Goal: Task Accomplishment & Management: Complete application form

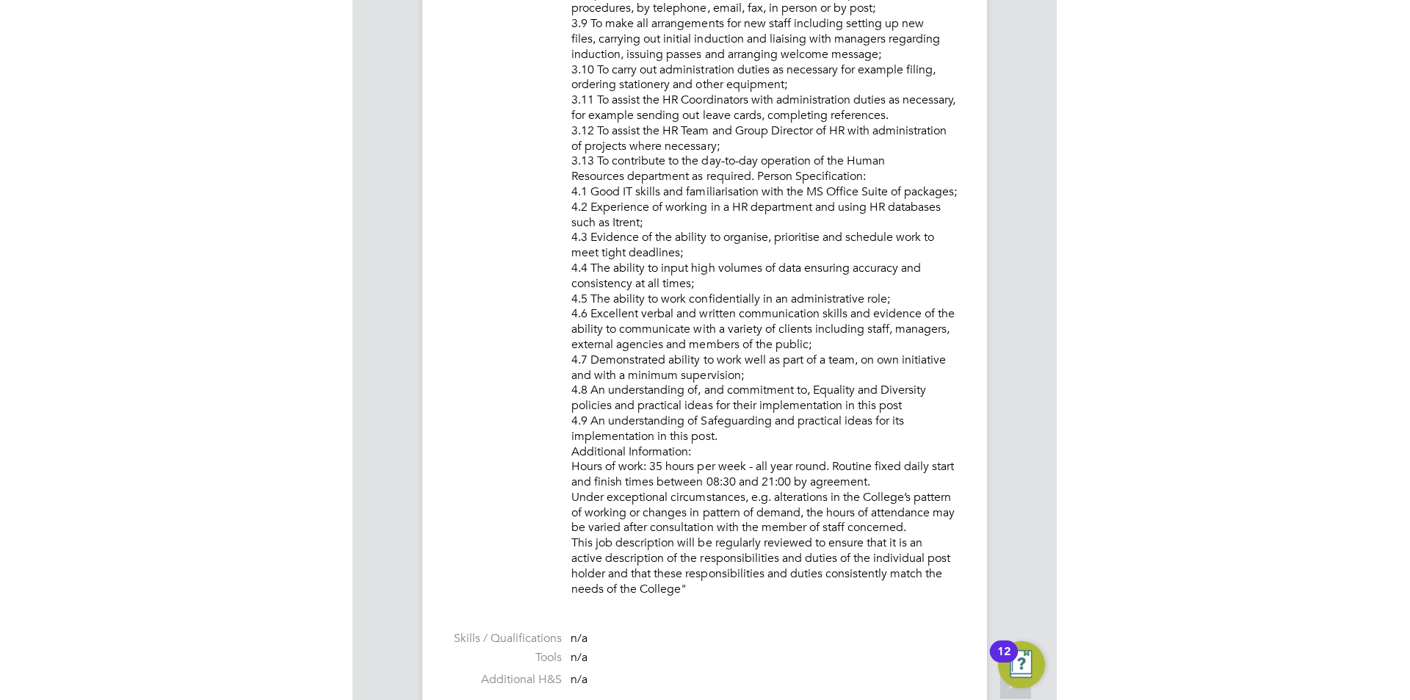
scroll to position [43, 103]
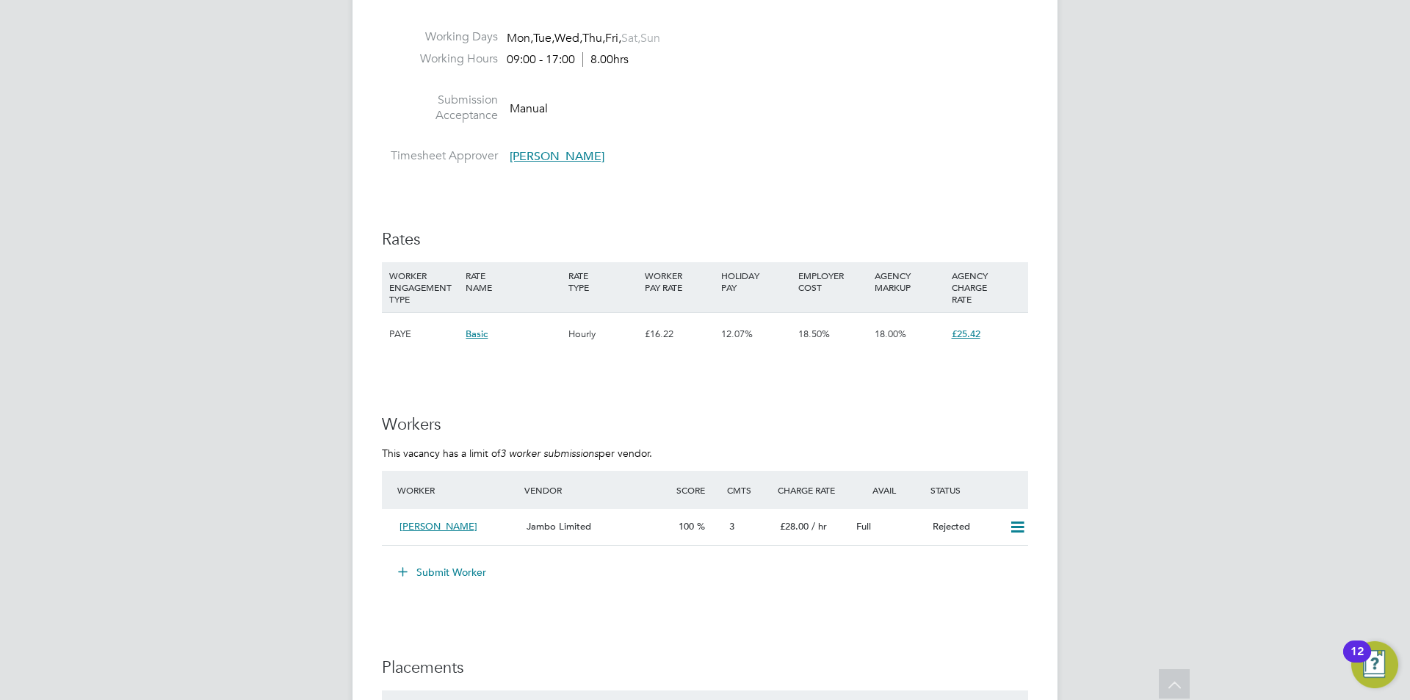
click at [416, 560] on button "Submit Worker" at bounding box center [443, 571] width 110 height 23
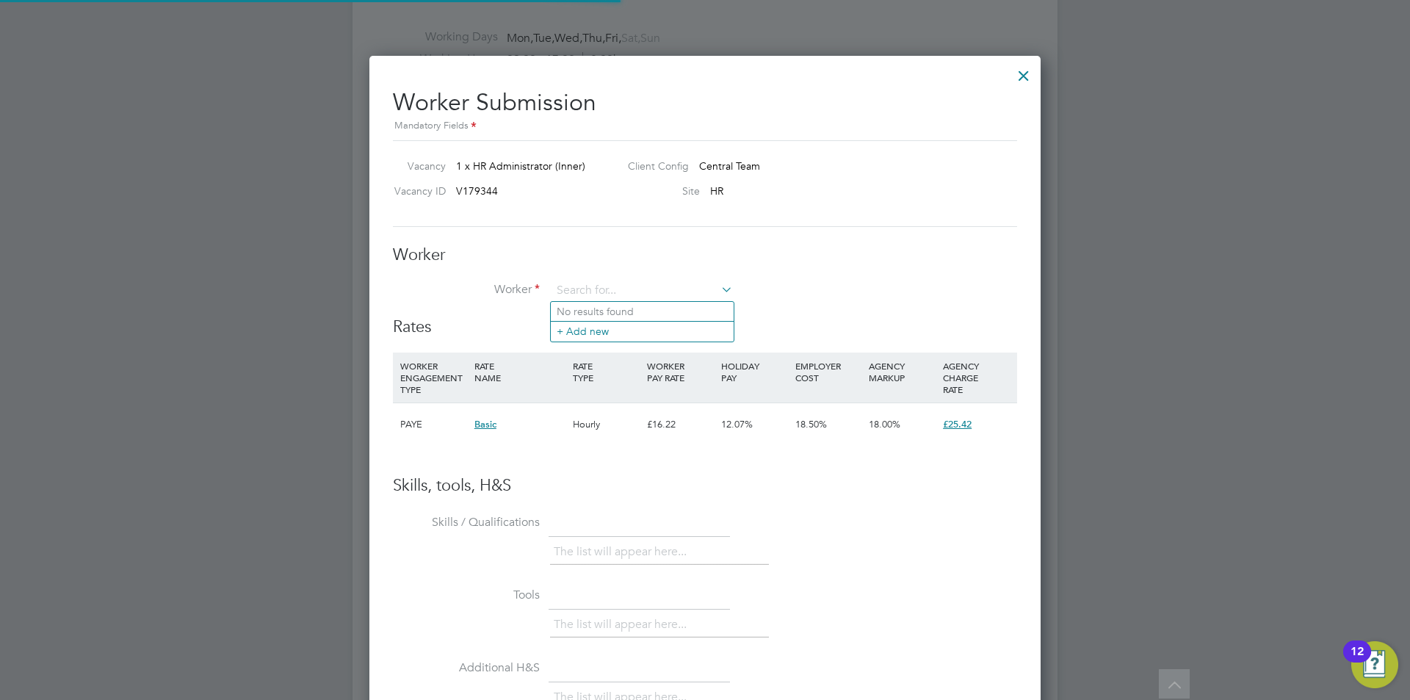
scroll to position [7, 7]
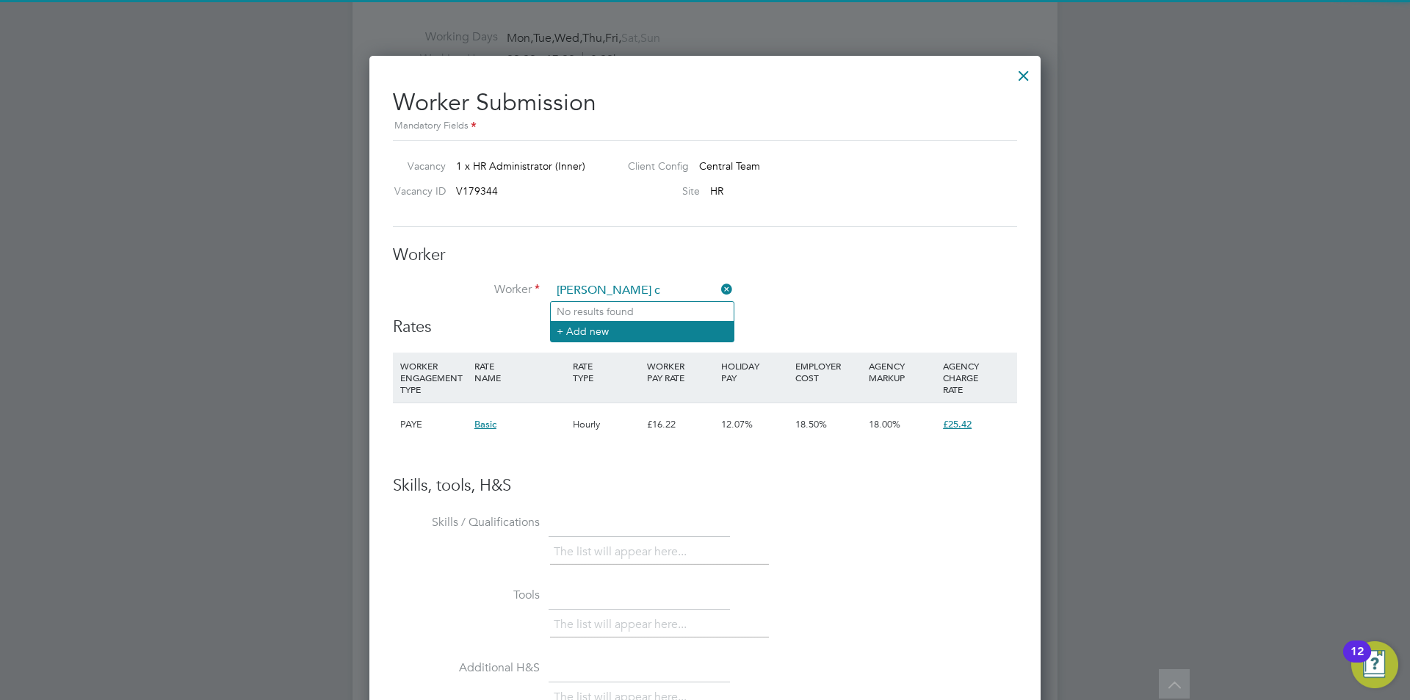
type input "[PERSON_NAME] c"
click at [599, 328] on li "+ Add new" at bounding box center [642, 331] width 183 height 20
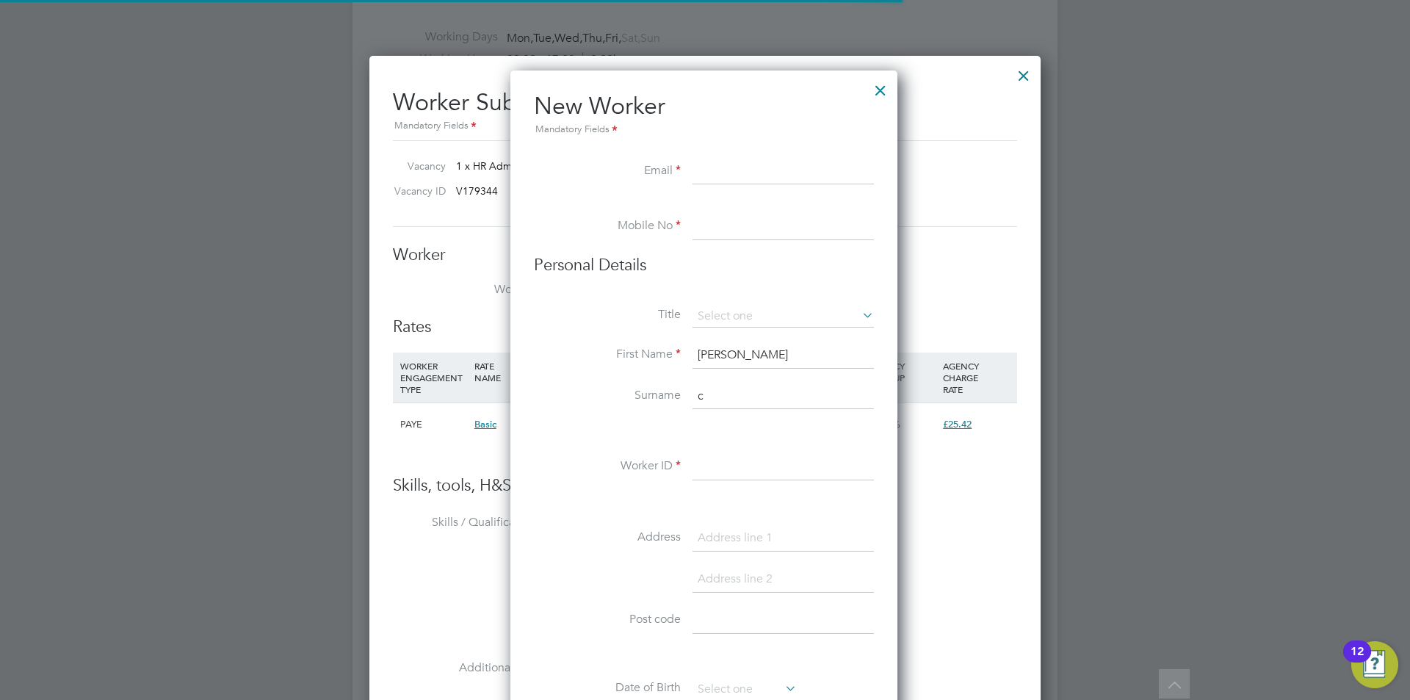
scroll to position [1250, 389]
click at [731, 172] on input at bounding box center [783, 172] width 181 height 26
paste input "[EMAIL_ADDRESS][DOMAIN_NAME]"
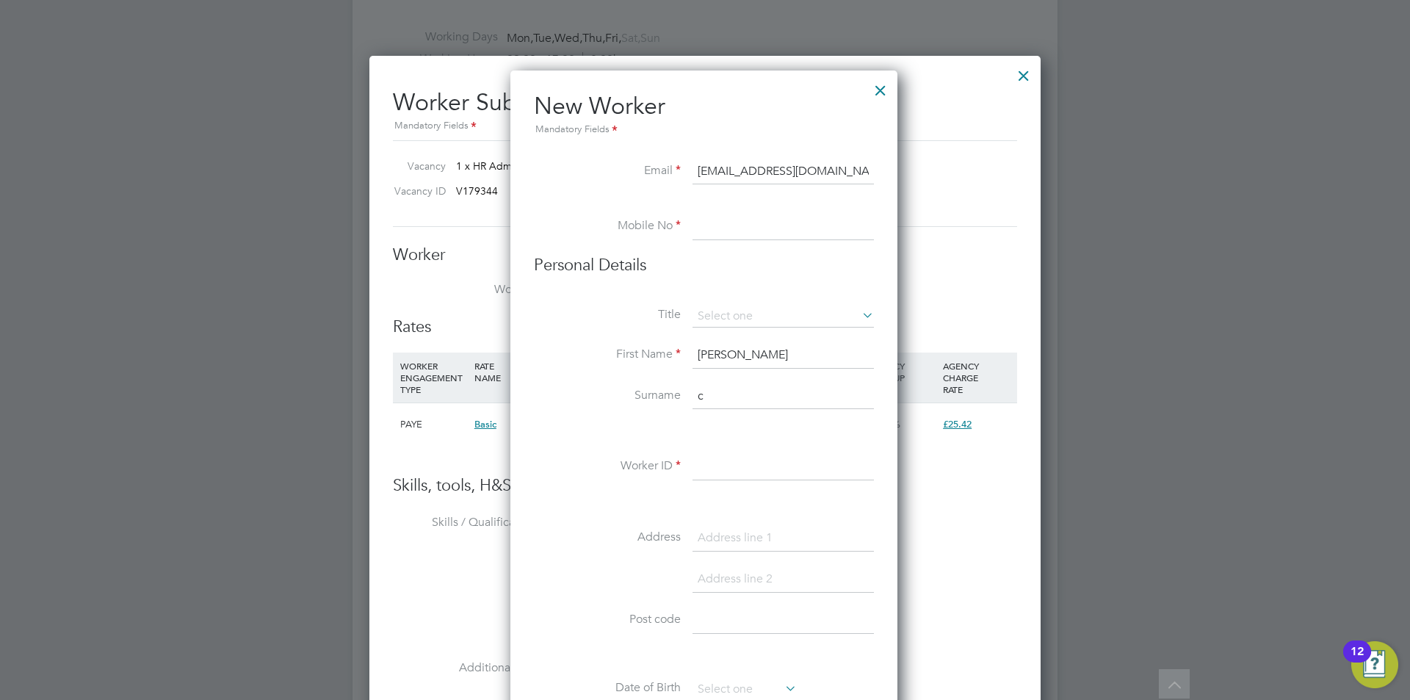
type input "[EMAIL_ADDRESS][DOMAIN_NAME]"
click at [717, 227] on input at bounding box center [783, 227] width 181 height 26
paste input "07931661502"
type input "07931661502"
click at [753, 395] on input "c" at bounding box center [783, 396] width 181 height 26
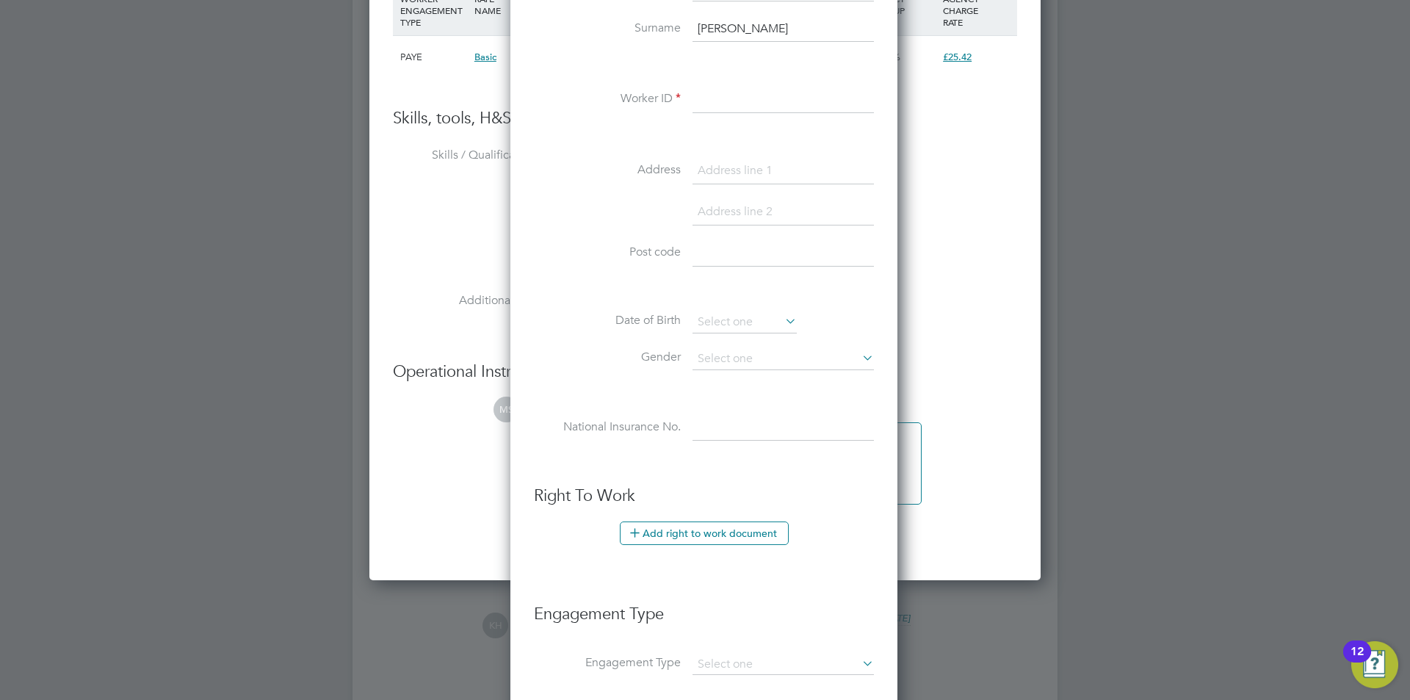
scroll to position [2350, 0]
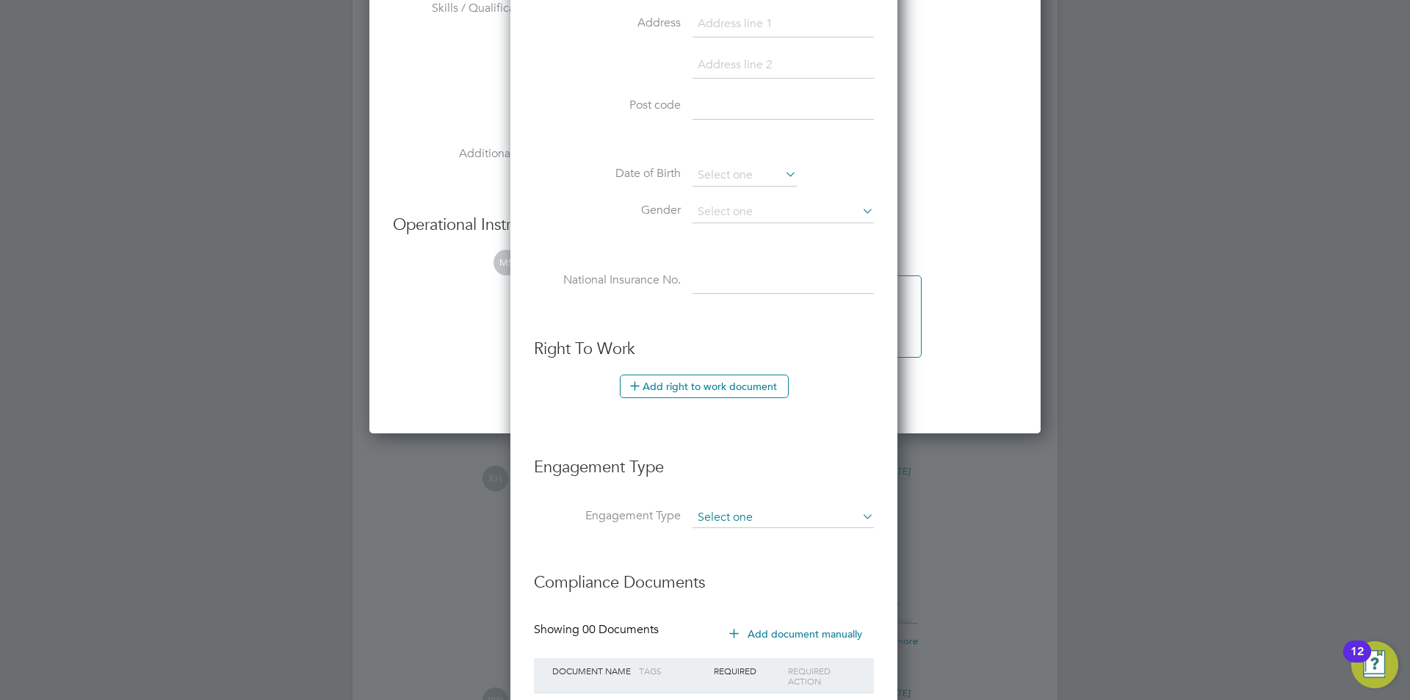
type input "[PERSON_NAME]"
click at [753, 524] on input at bounding box center [783, 517] width 181 height 21
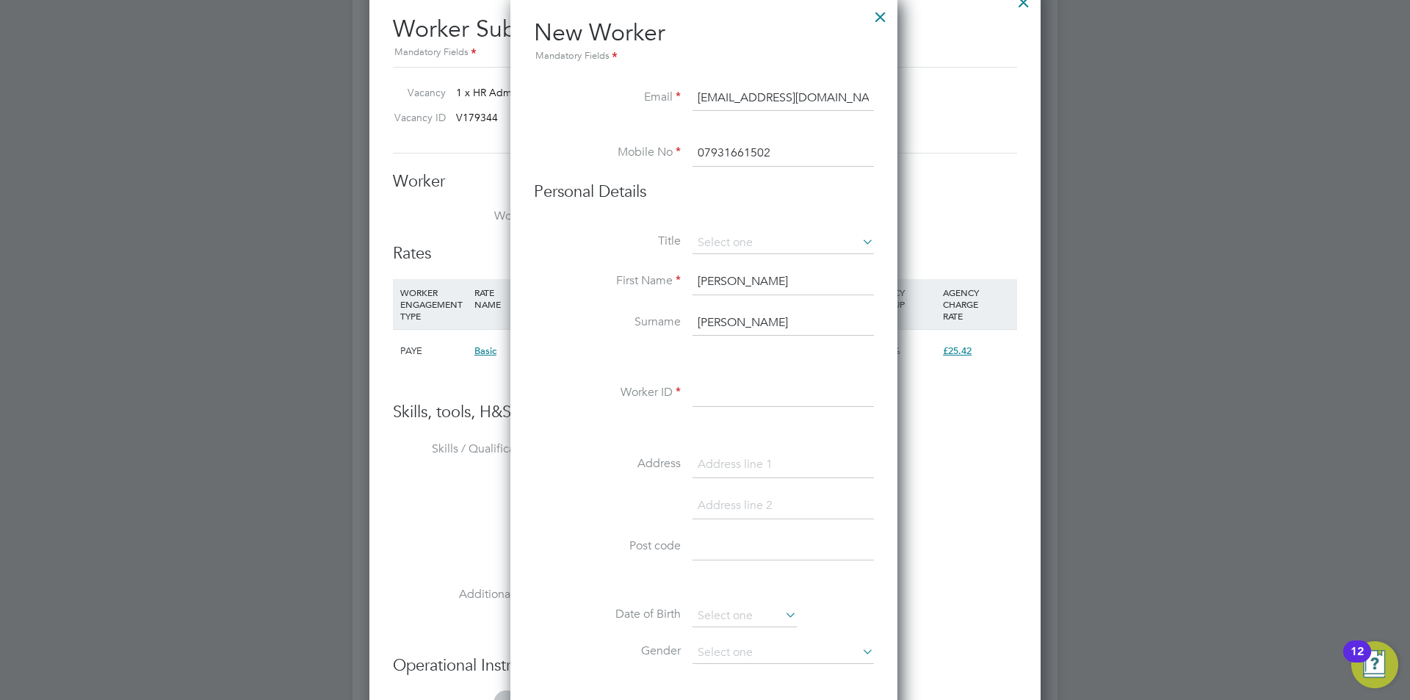
scroll to position [1983, 0]
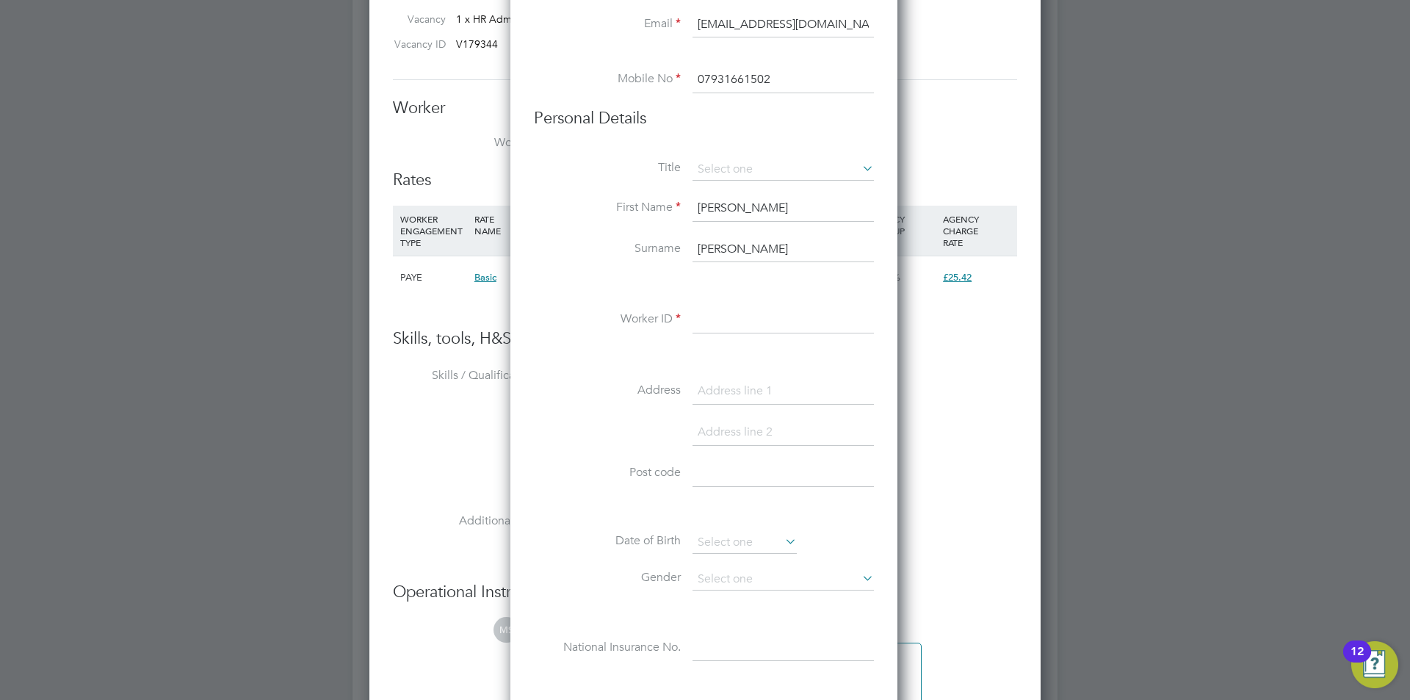
click at [748, 325] on input at bounding box center [783, 320] width 181 height 26
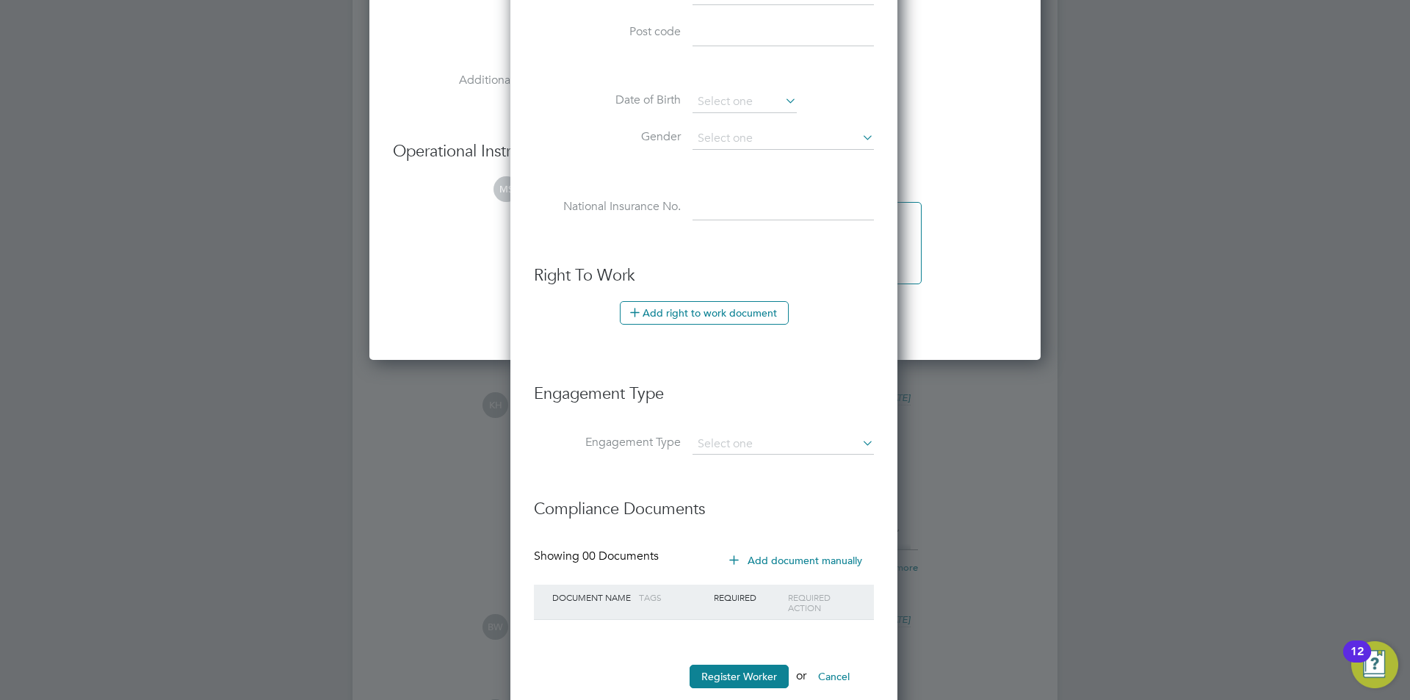
scroll to position [2570, 0]
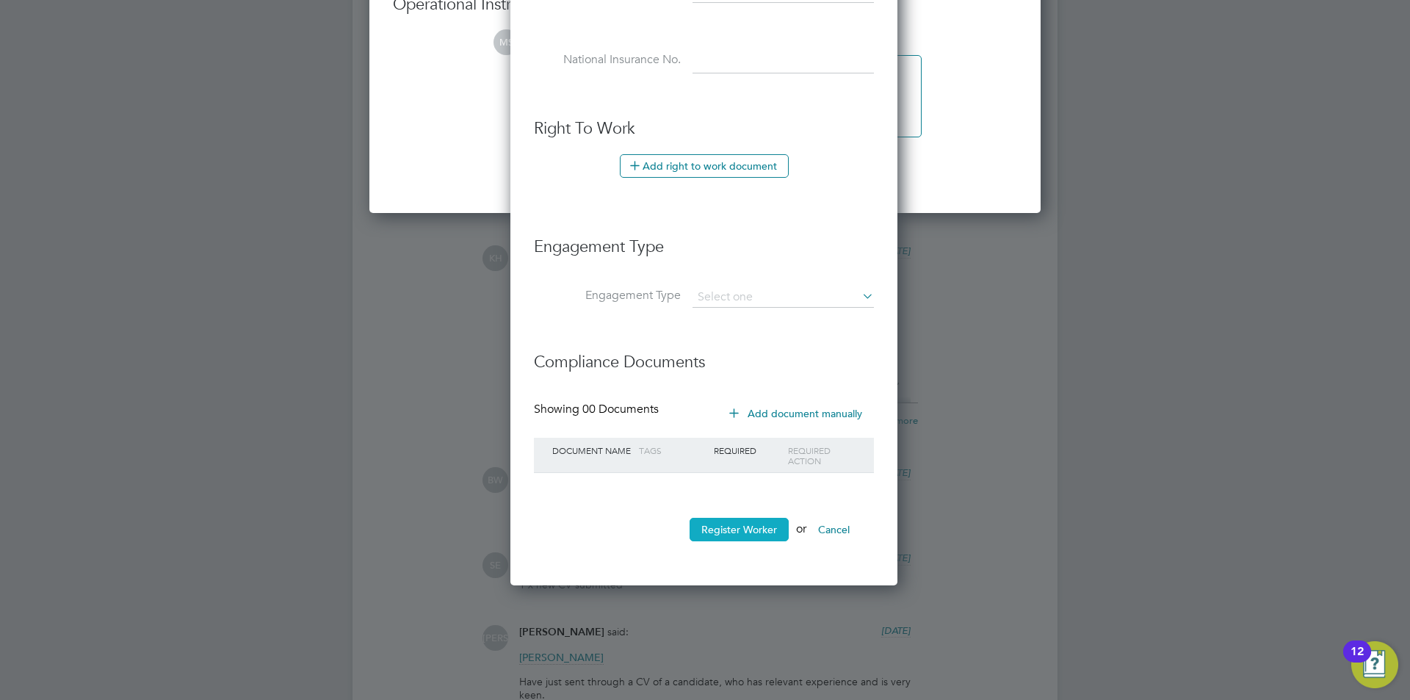
type input "hq00253889"
click at [740, 538] on button "Register Worker" at bounding box center [739, 529] width 99 height 23
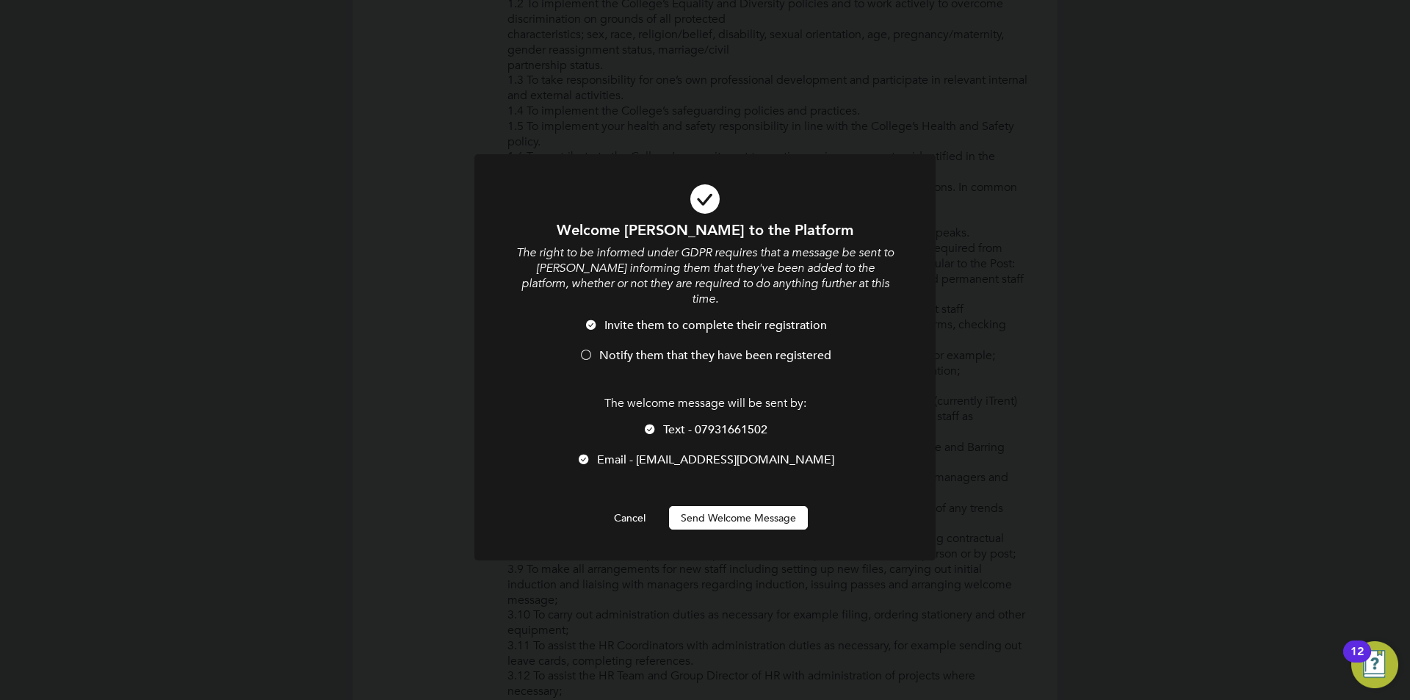
scroll to position [1250, 389]
click at [652, 348] on span "Notify them that they have been registered" at bounding box center [715, 355] width 232 height 15
click at [681, 422] on span "Text - 07931661502" at bounding box center [715, 429] width 104 height 15
click at [737, 506] on button "Send Welcome Message" at bounding box center [738, 517] width 139 height 23
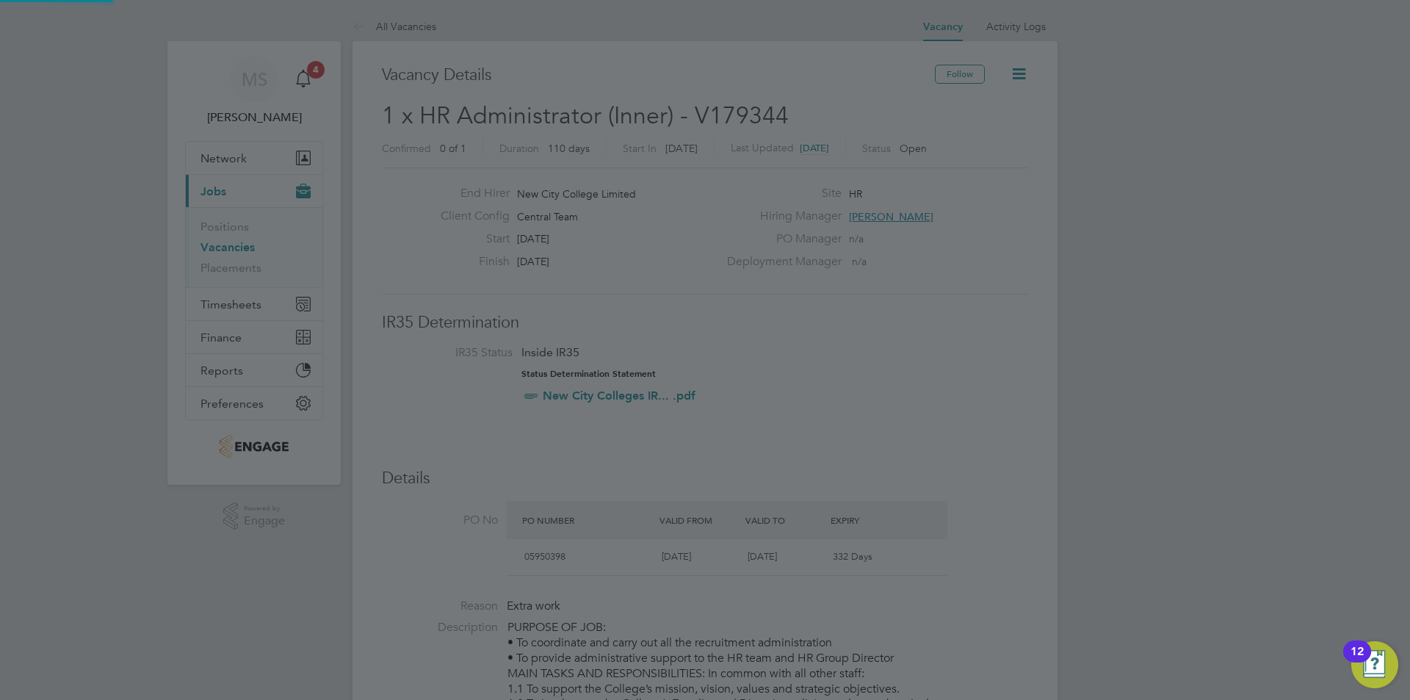
scroll to position [700, 0]
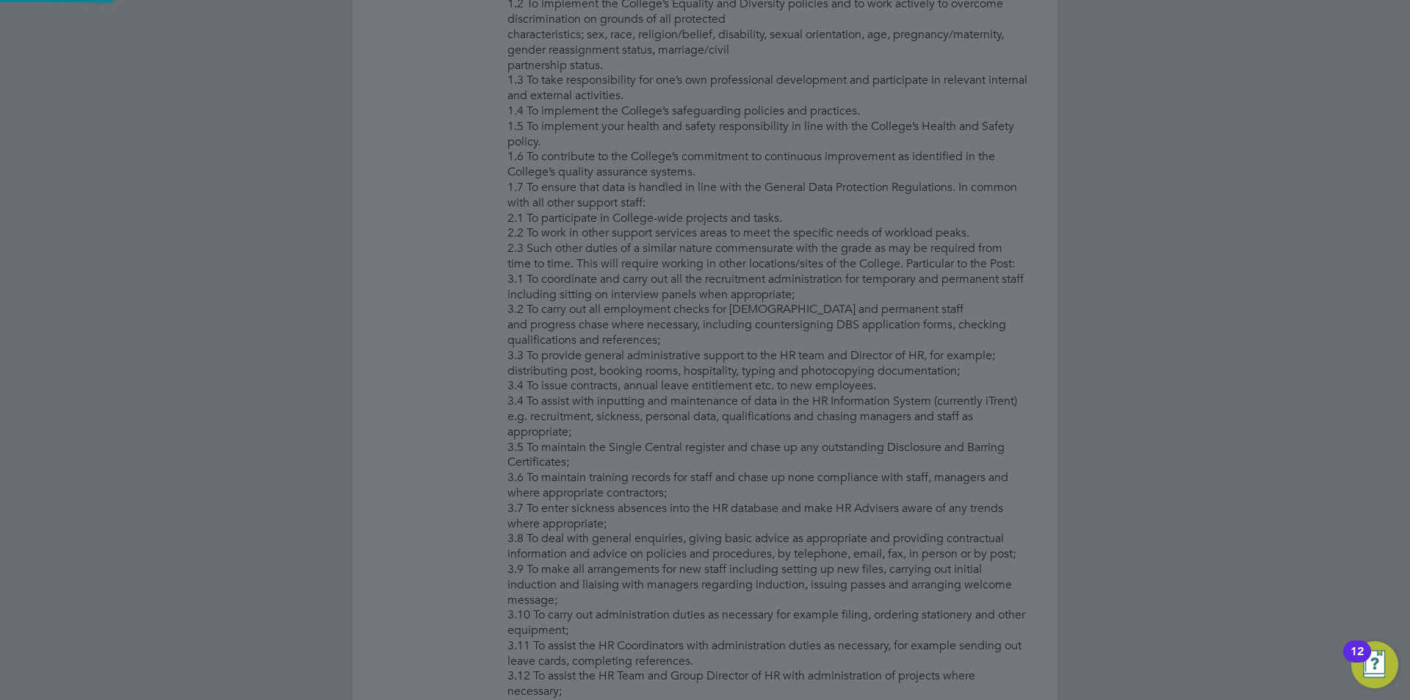
type input "[PERSON_NAME] (hq00253889)"
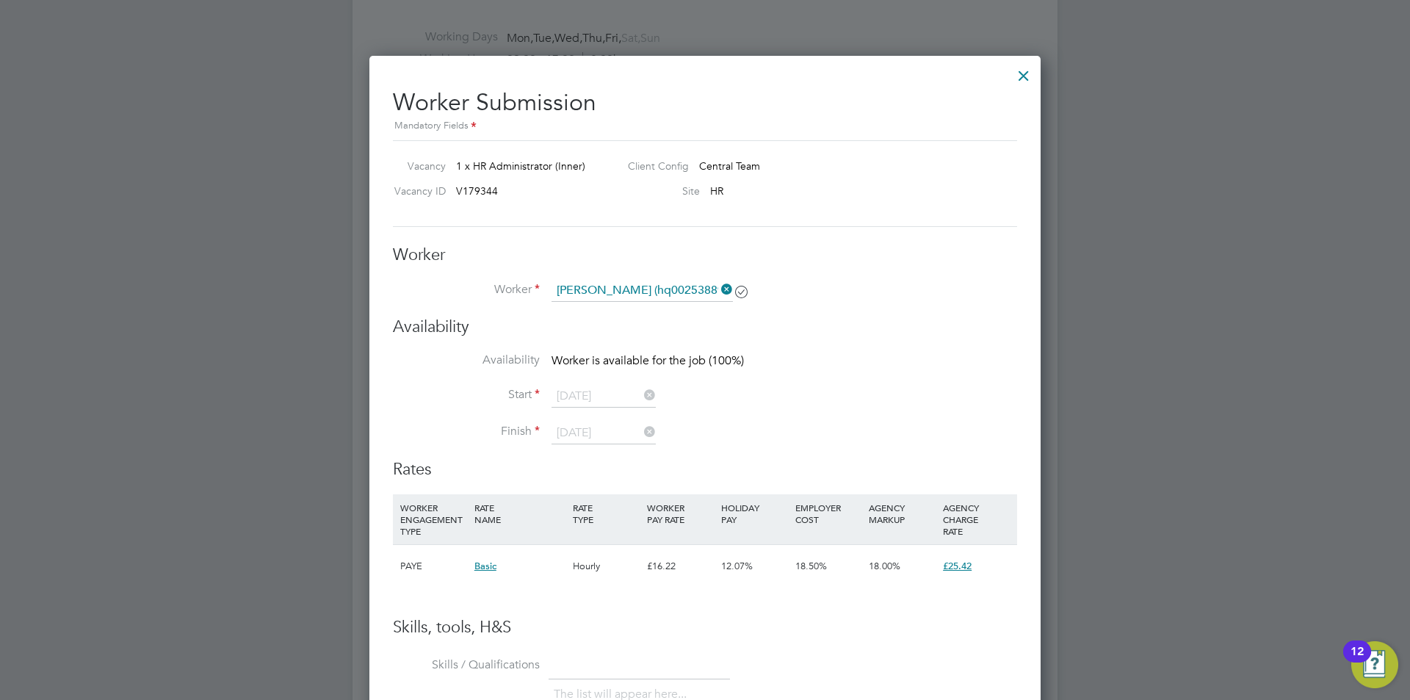
scroll to position [1909, 0]
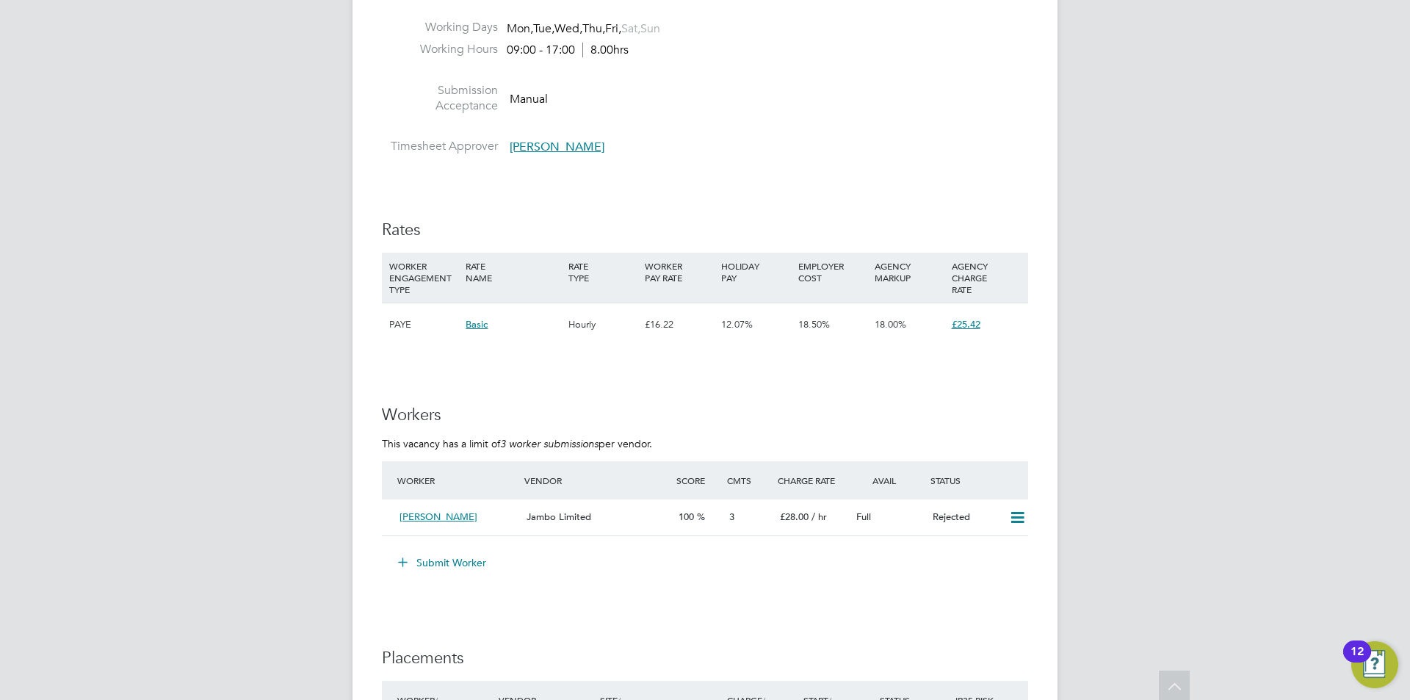
scroll to position [1836, 0]
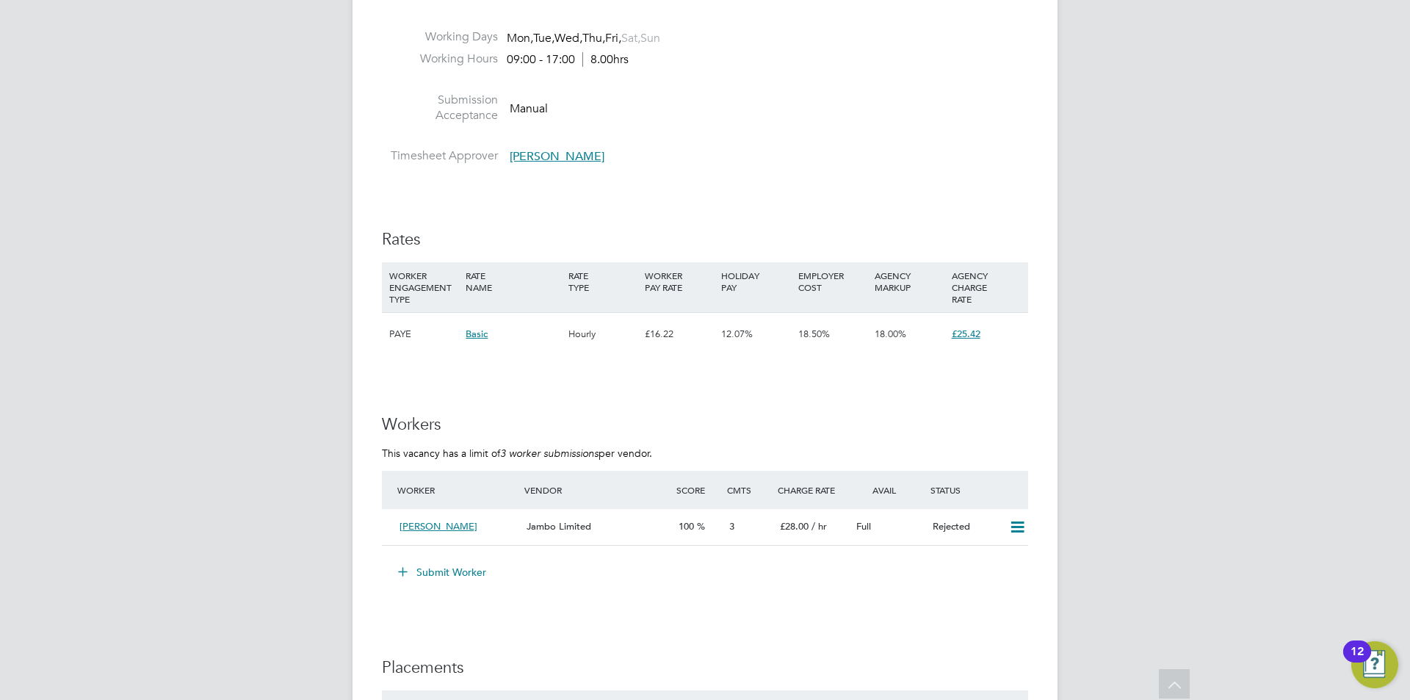
click at [454, 579] on button "Submit Worker" at bounding box center [443, 571] width 110 height 23
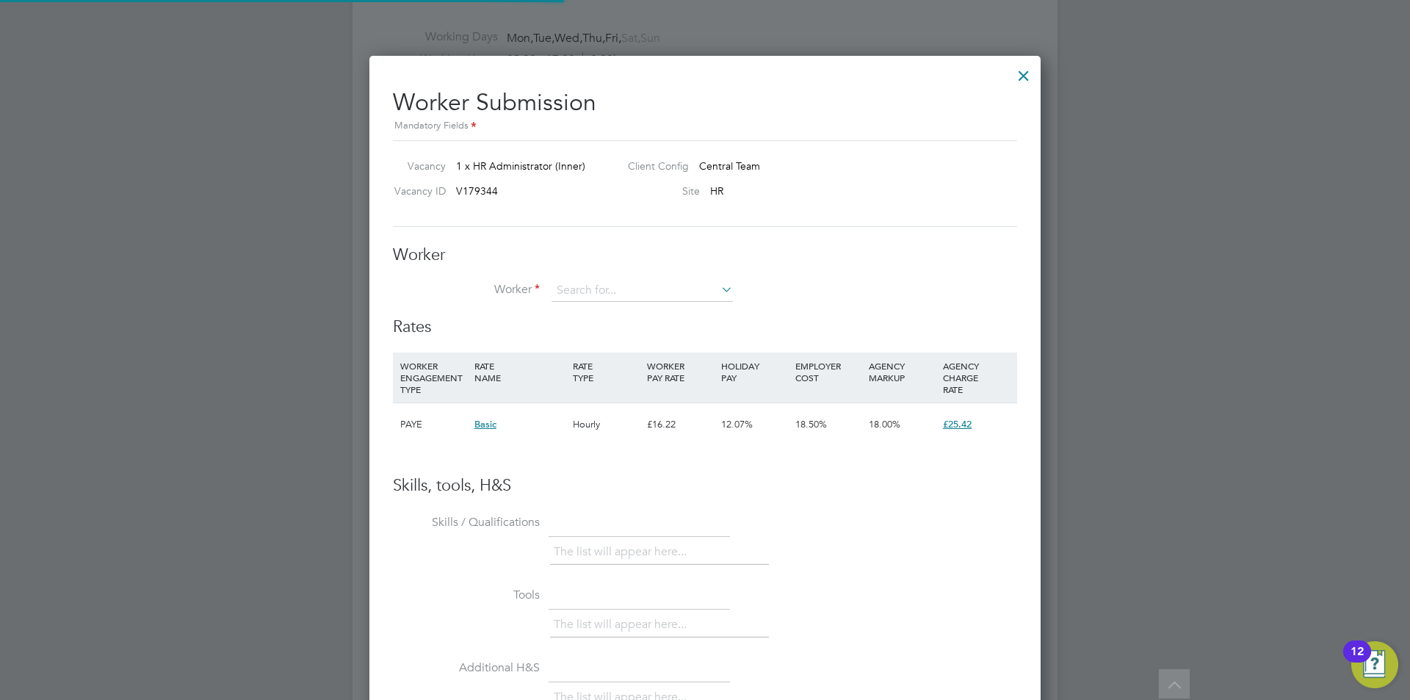
scroll to position [892, 672]
click at [638, 326] on li "Naz ma [PERSON_NAME] (hq00253889)" at bounding box center [643, 332] width 184 height 20
type input "[PERSON_NAME] (hq00253889)"
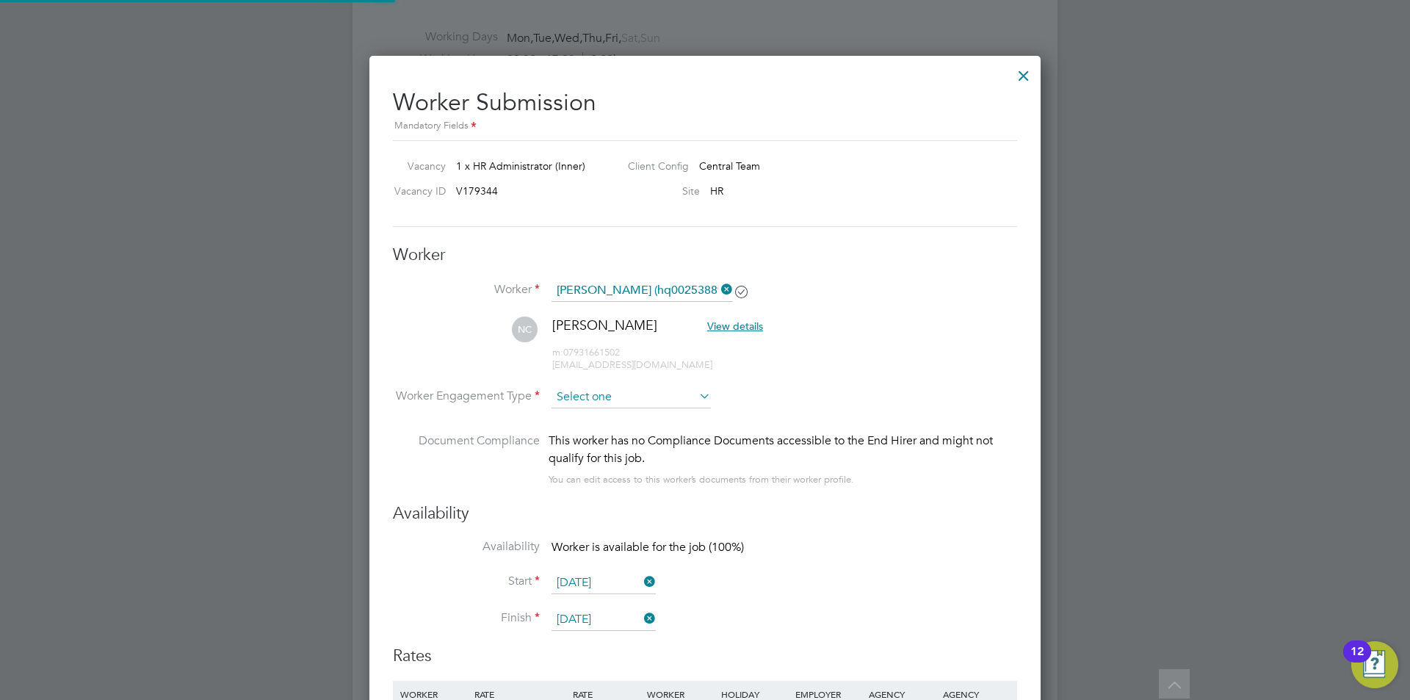
scroll to position [1221, 672]
click at [670, 394] on input at bounding box center [631, 398] width 159 height 22
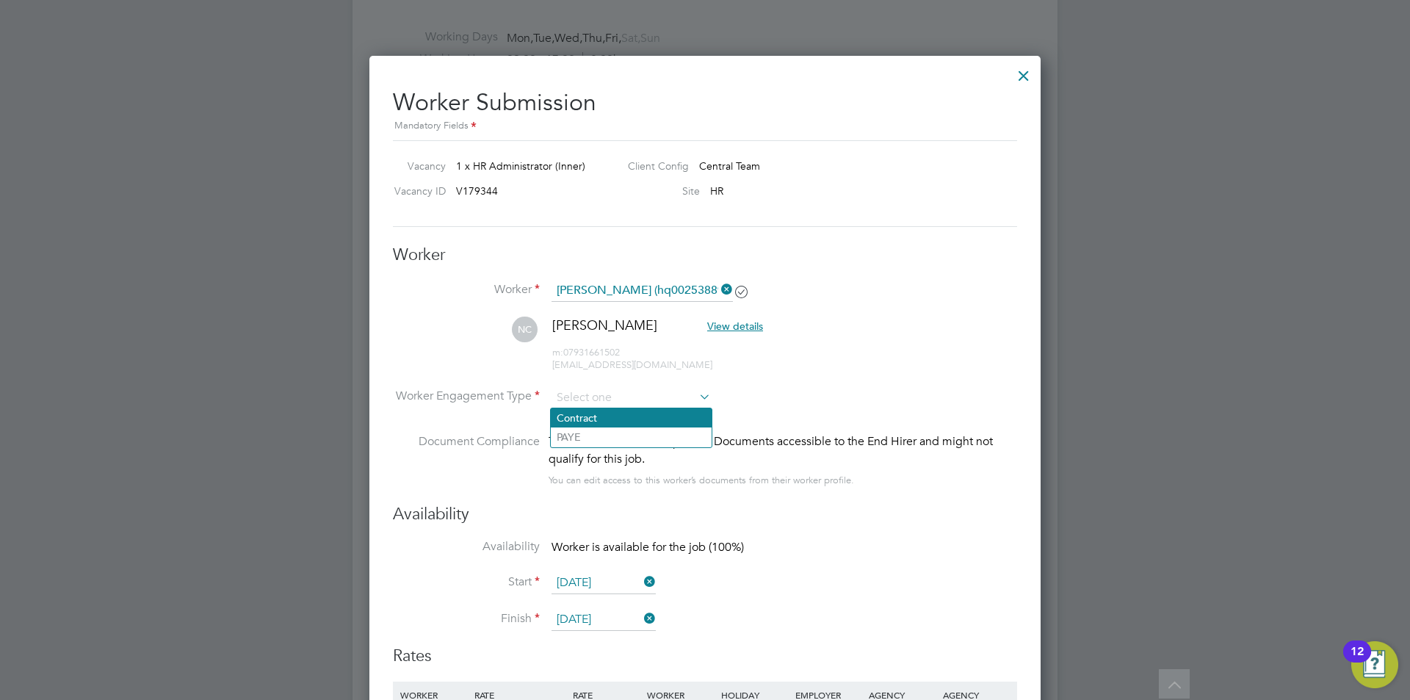
click at [649, 416] on li "Contract" at bounding box center [631, 417] width 161 height 19
type input "Contract"
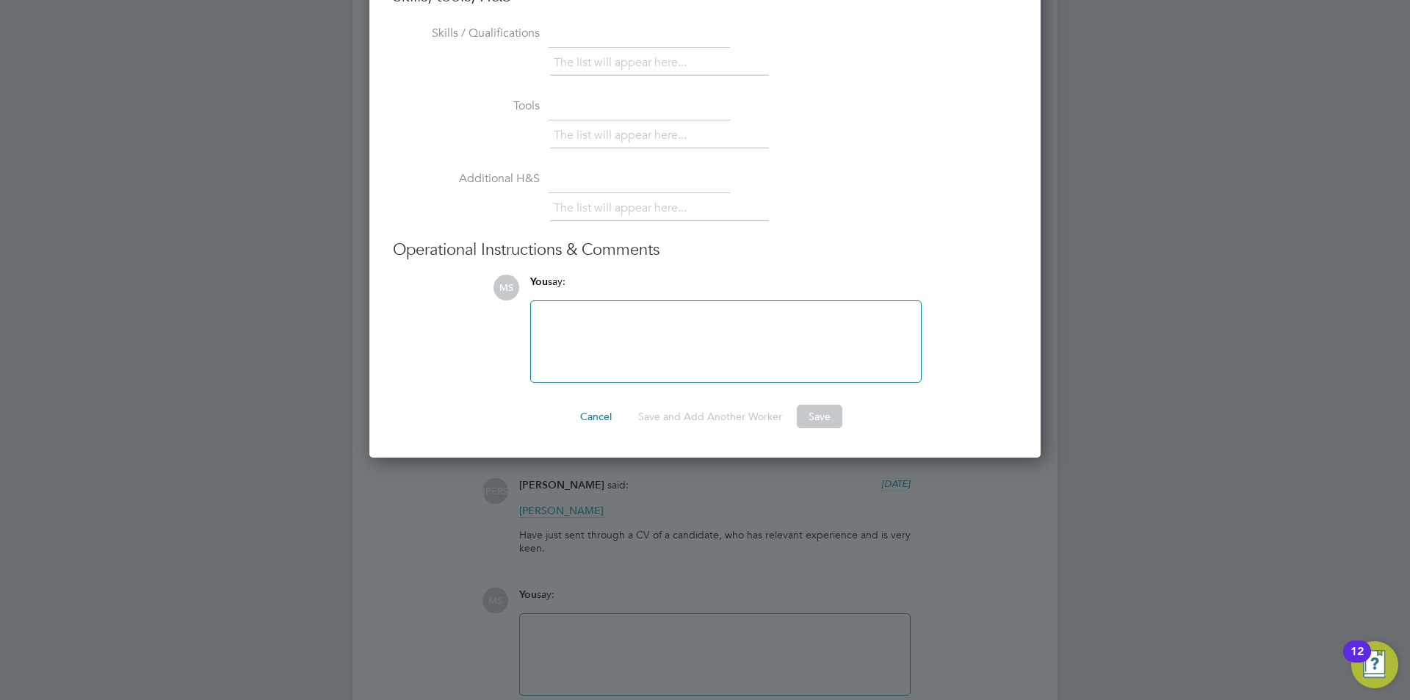
scroll to position [2350, 0]
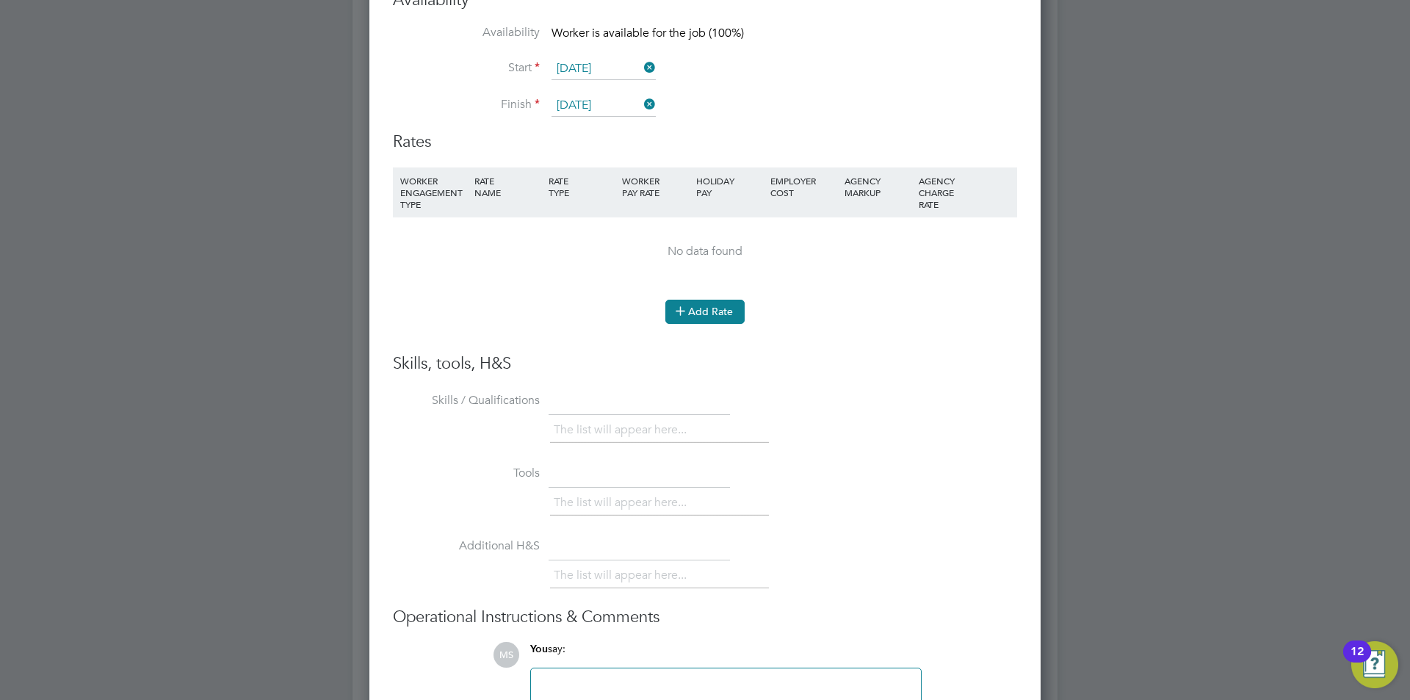
click at [715, 303] on button "Add Rate" at bounding box center [704, 311] width 79 height 23
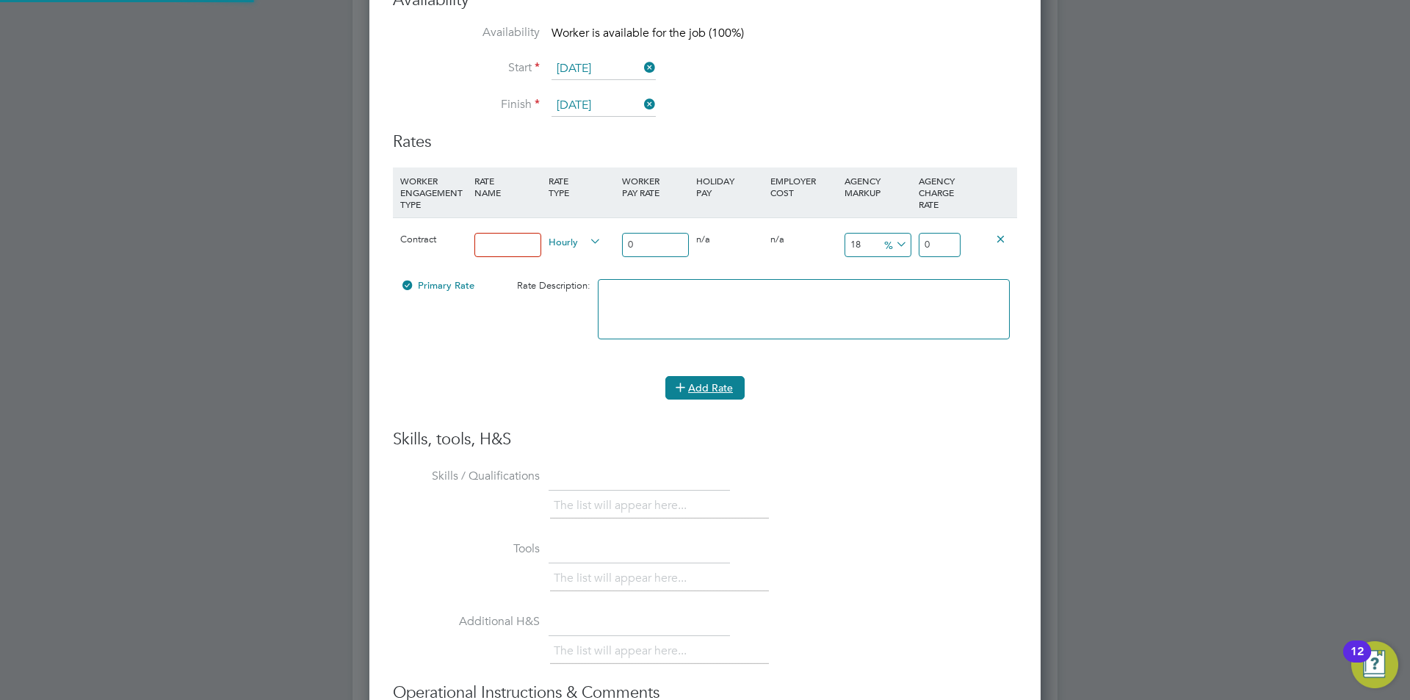
scroll to position [7, 7]
drag, startPoint x: 486, startPoint y: 246, endPoint x: 499, endPoint y: 253, distance: 14.1
click at [486, 246] on input at bounding box center [507, 245] width 67 height 24
type input "umbrella"
drag, startPoint x: 665, startPoint y: 241, endPoint x: 566, endPoint y: 241, distance: 98.4
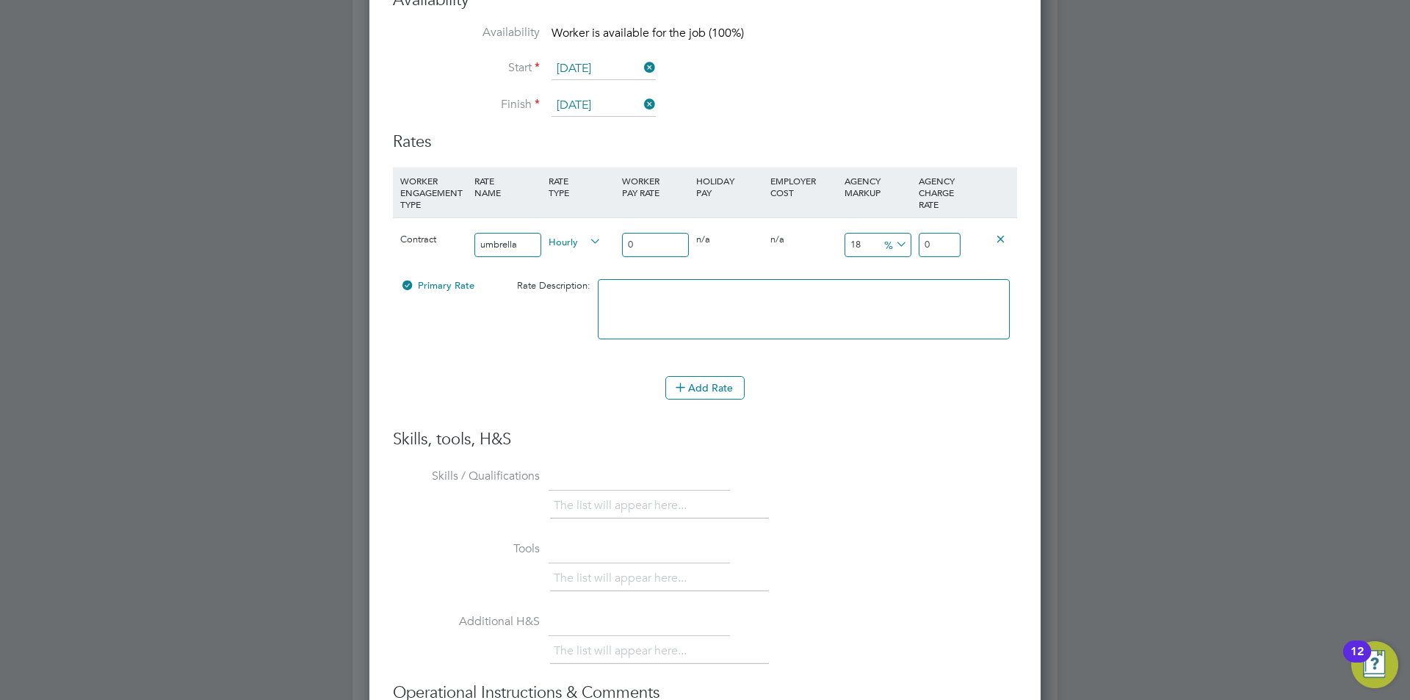
click at [566, 241] on div "Contract umbrella Hourly 0 0 n/a 0 n/a 18 0 % 0" at bounding box center [705, 244] width 624 height 54
type input "2"
type input "2.36"
type input "20"
type input "23.6"
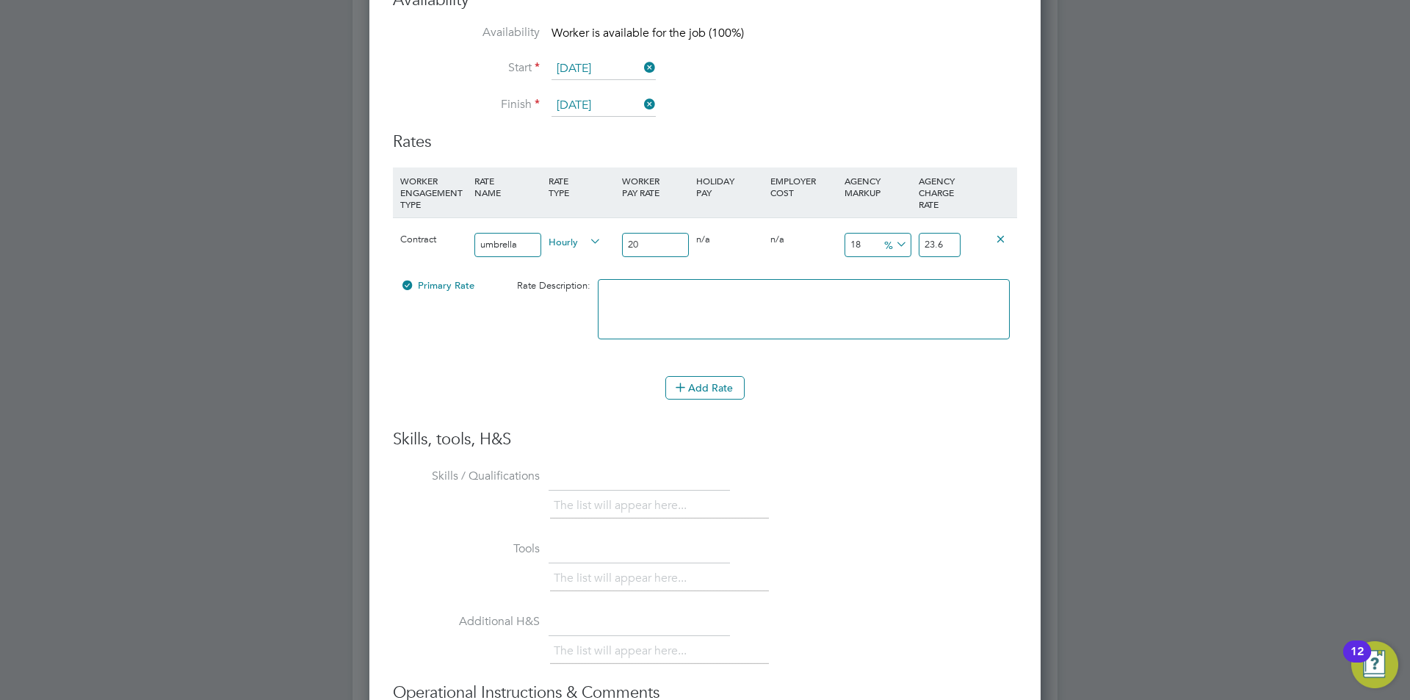
type input "20"
click at [882, 244] on span "%" at bounding box center [894, 244] width 30 height 16
drag, startPoint x: 869, startPoint y: 245, endPoint x: 834, endPoint y: 247, distance: 35.3
click at [834, 247] on div "Contract umbrella Hourly 20 0 n/a 0 n/a 18 3.6 % 23.6" at bounding box center [705, 244] width 624 height 54
type input "7"
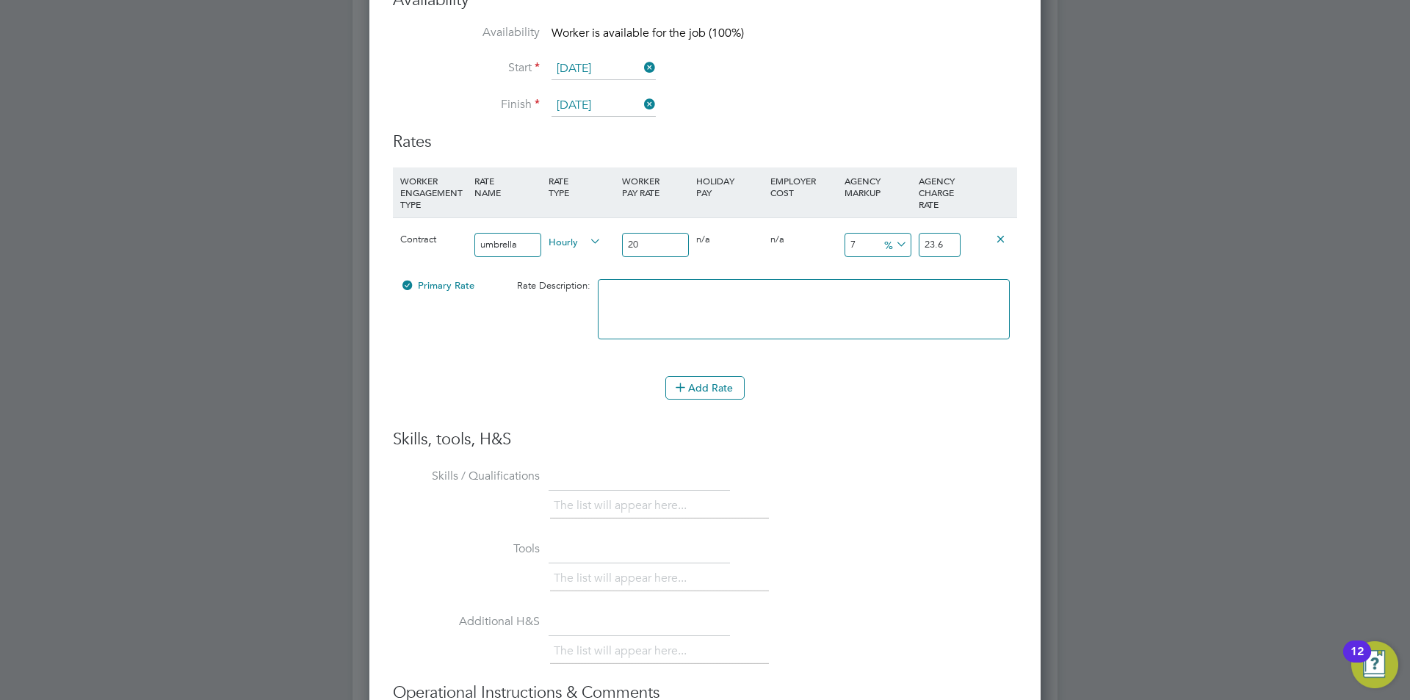
type input "21.4"
type input "7"
click at [893, 246] on icon at bounding box center [893, 244] width 0 height 21
click at [892, 278] on li "£" at bounding box center [895, 279] width 35 height 19
drag, startPoint x: 868, startPoint y: 248, endPoint x: 800, endPoint y: 248, distance: 67.6
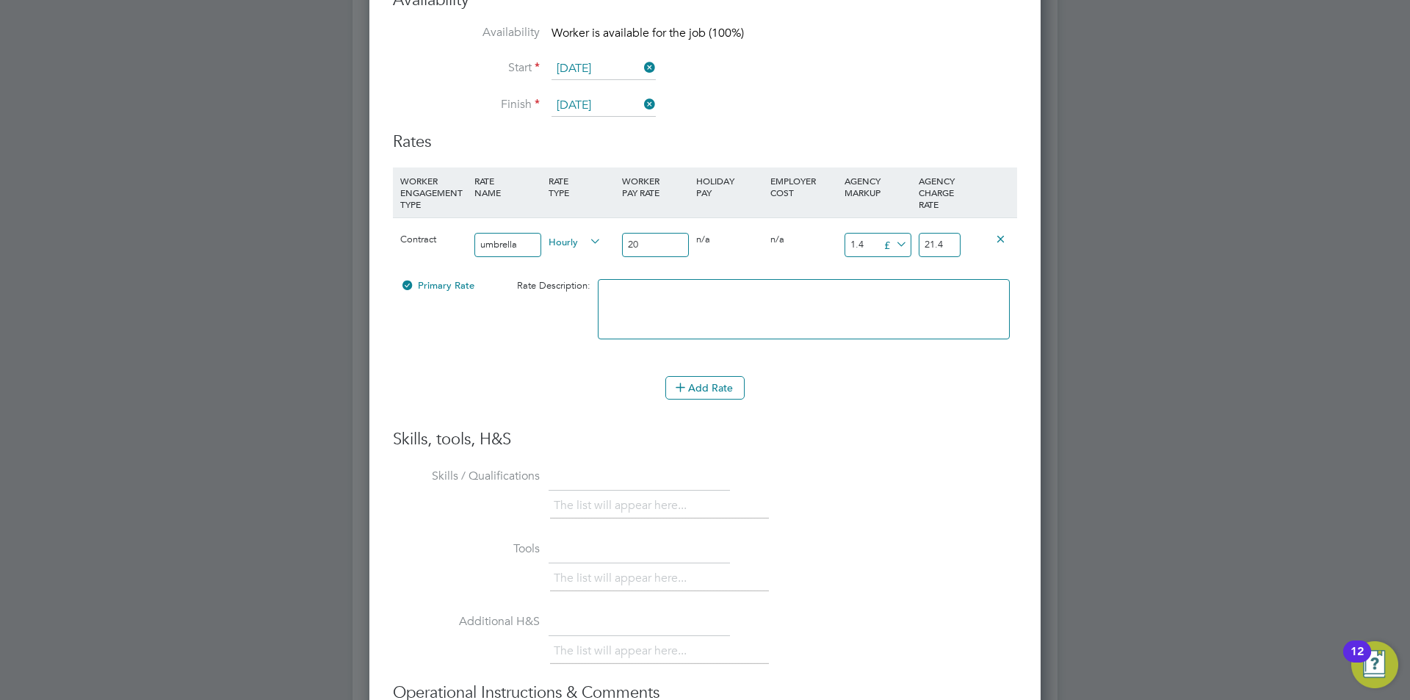
click at [800, 248] on div "Contract umbrella Hourly 20 0 n/a 0 n/a 7 1.4 £ 21.4" at bounding box center [705, 244] width 624 height 54
type input "7"
type input "27"
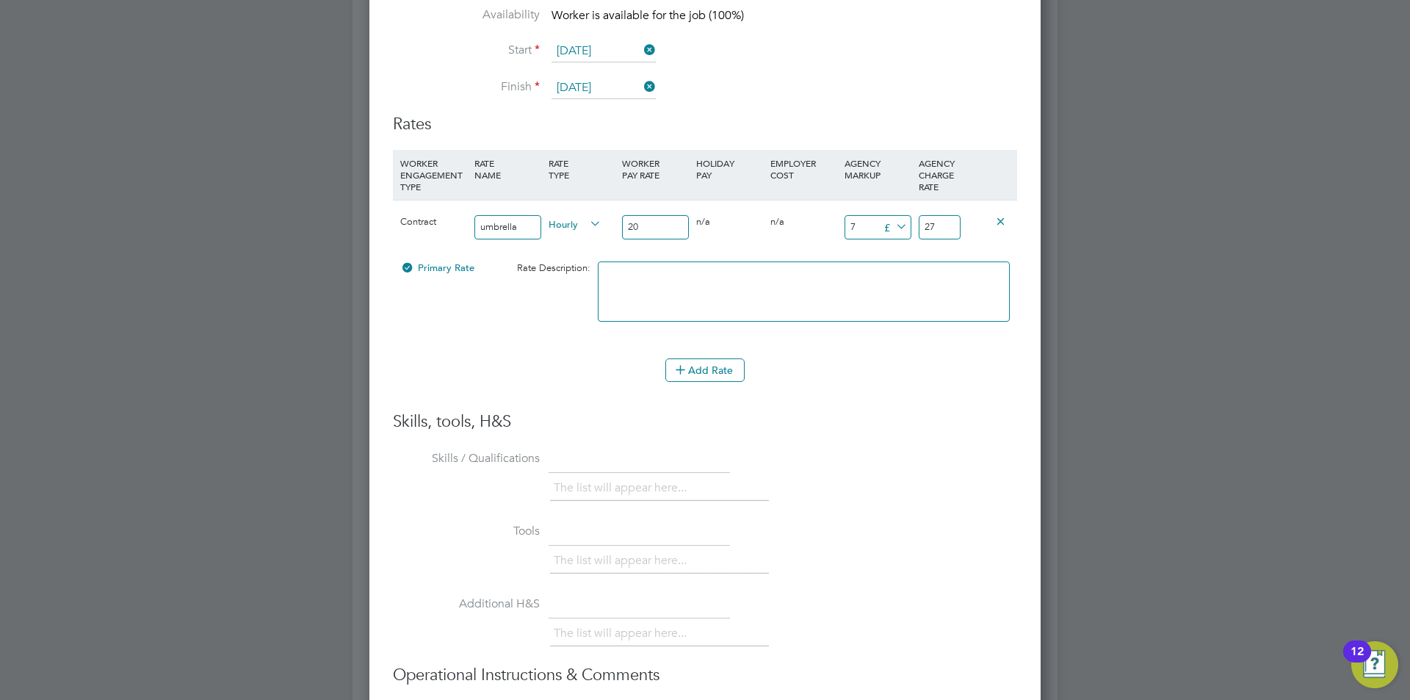
scroll to position [2808, 0]
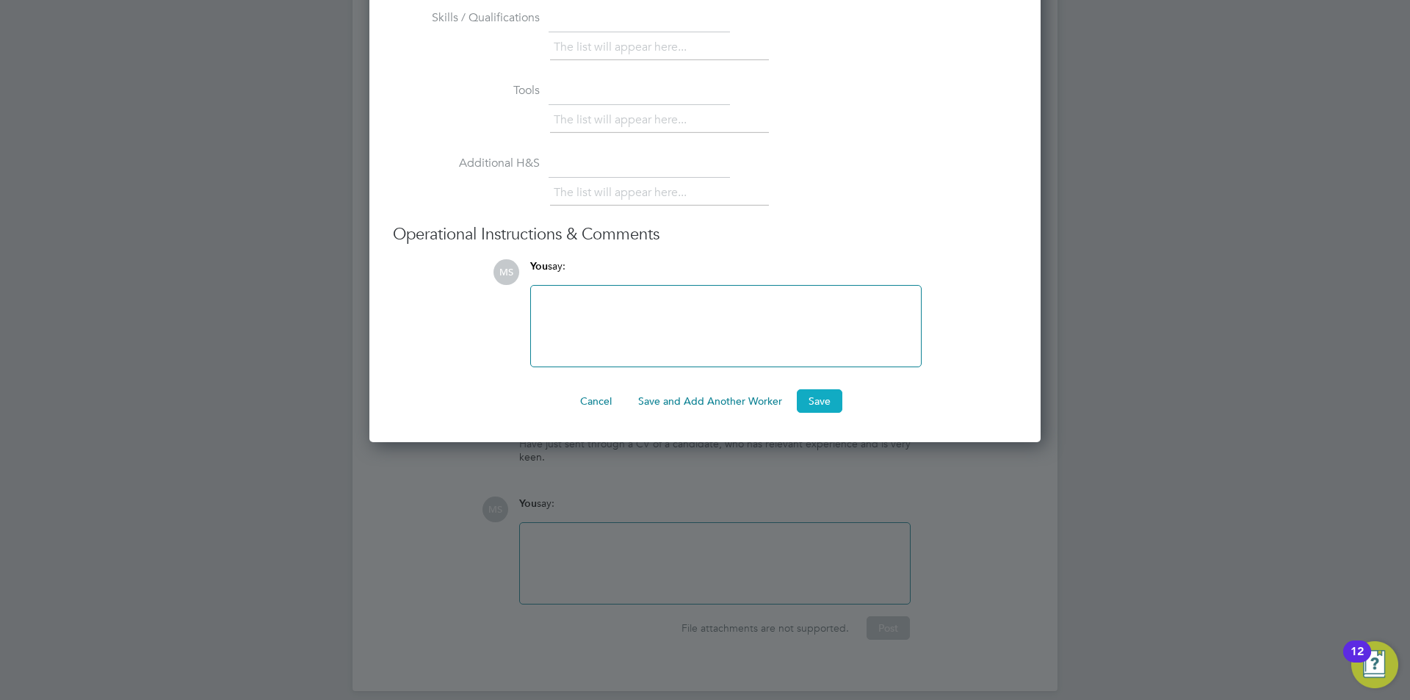
type input "7"
click at [835, 397] on button "Save" at bounding box center [820, 400] width 46 height 23
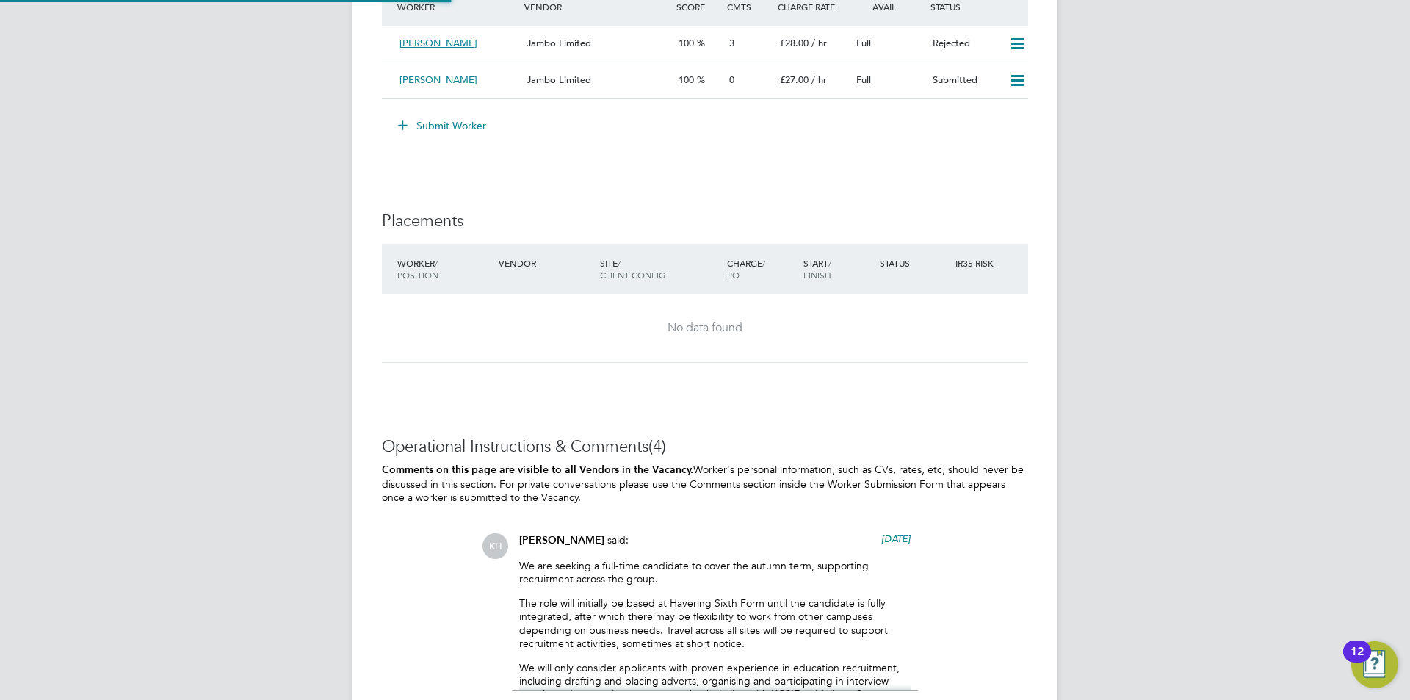
scroll to position [7, 7]
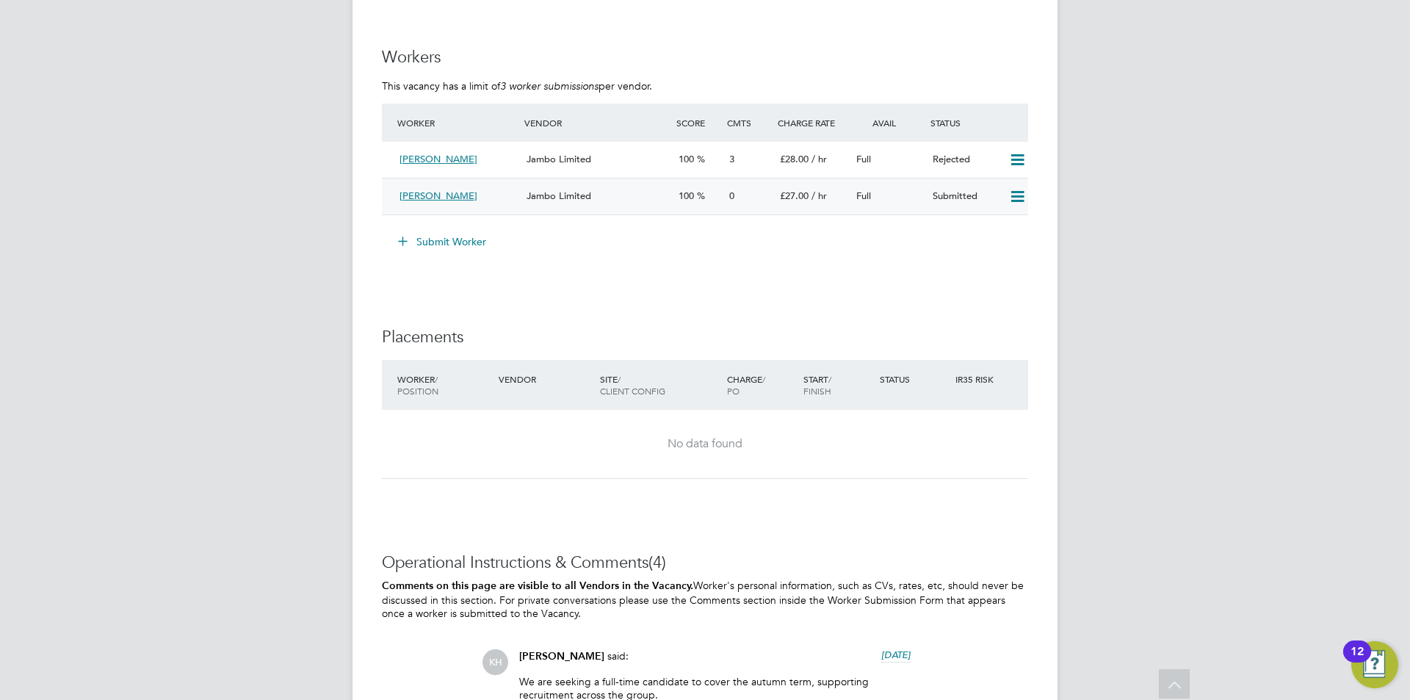
click at [584, 203] on div "Jambo Limited" at bounding box center [597, 196] width 152 height 24
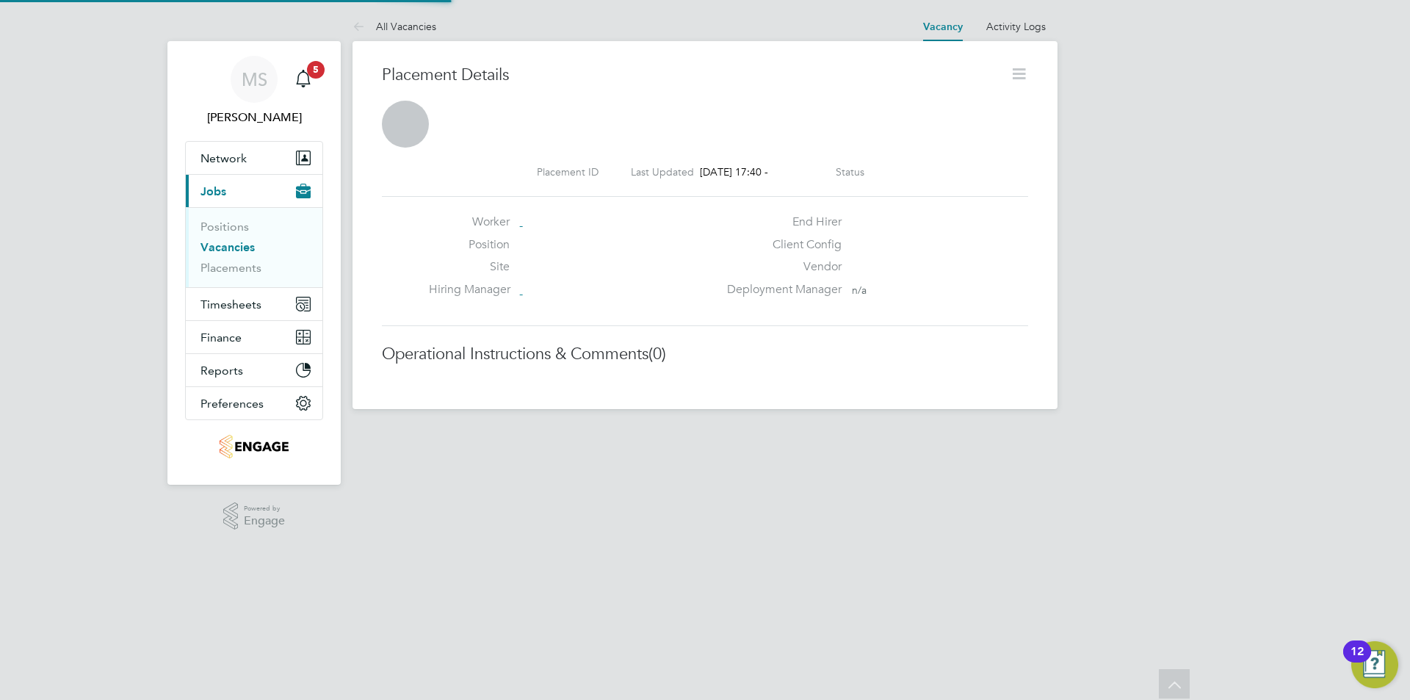
scroll to position [7, 7]
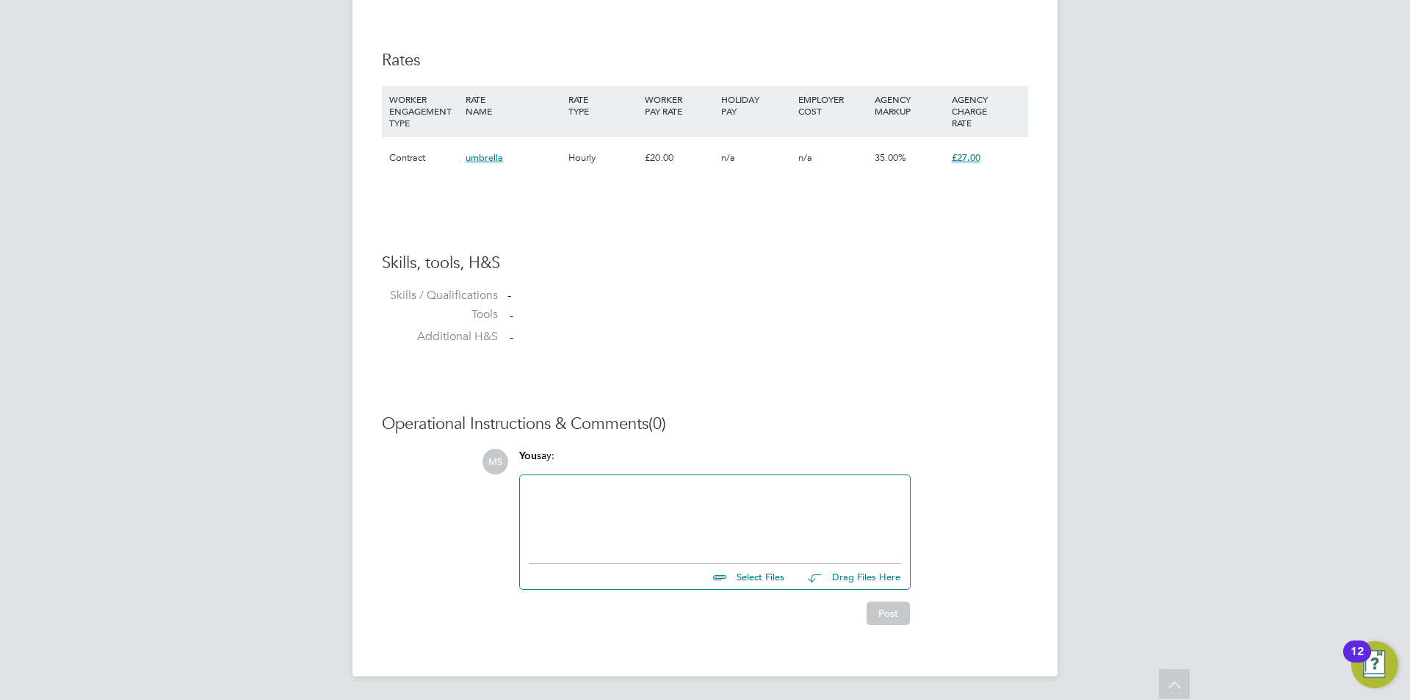
click at [759, 578] on input "file" at bounding box center [791, 574] width 220 height 21
type input "C:\fakepath\cv-library_Nazma-[PERSON_NAME].docx"
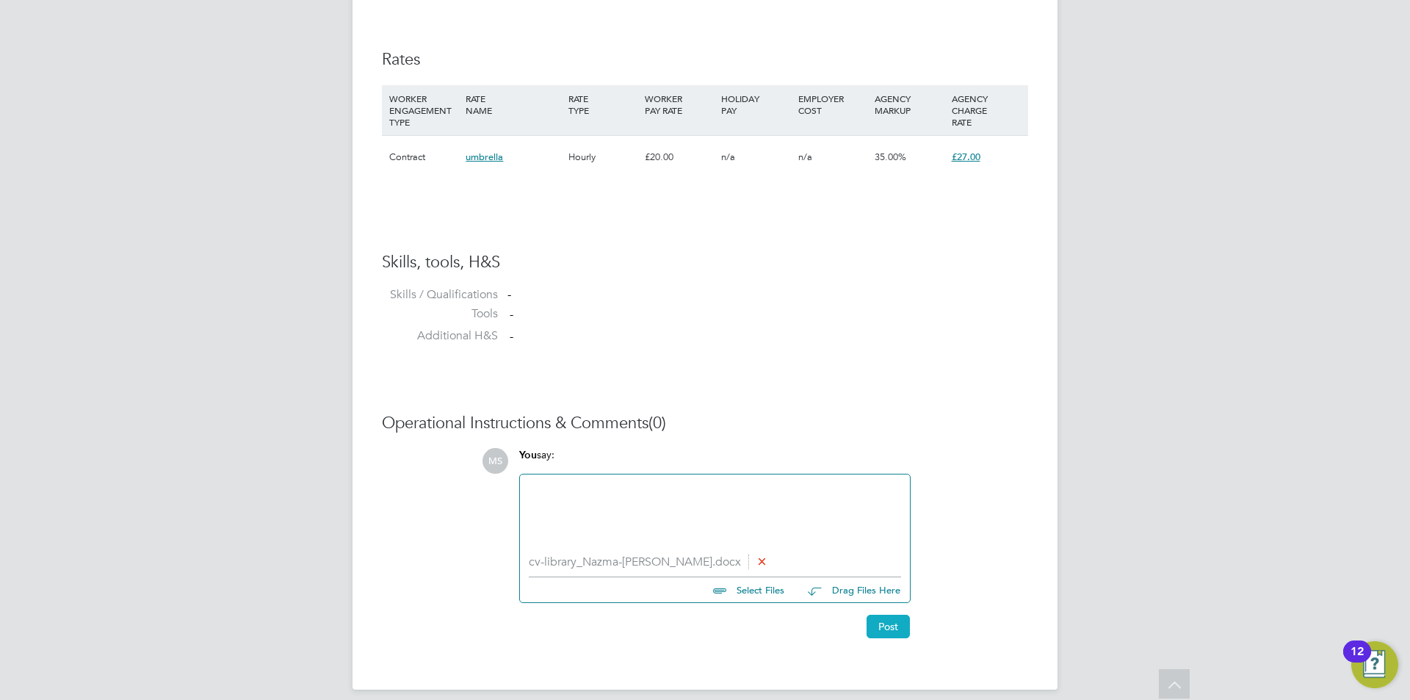
click at [897, 629] on button "Post" at bounding box center [888, 626] width 43 height 23
